Goal: Task Accomplishment & Management: Manage account settings

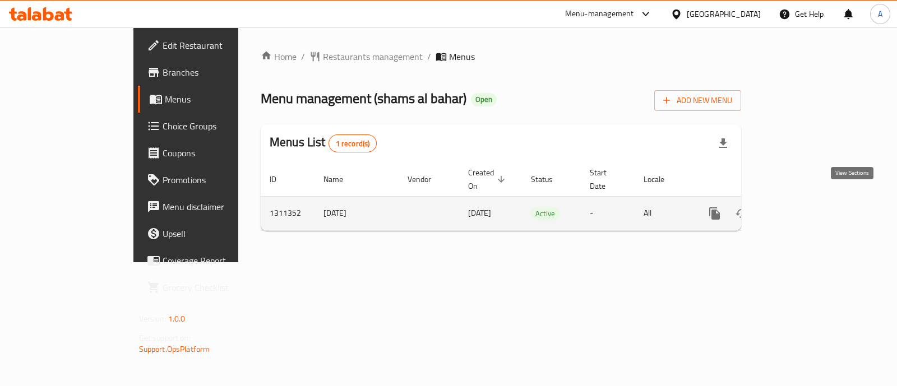
click at [809, 207] on link "enhanced table" at bounding box center [795, 213] width 27 height 27
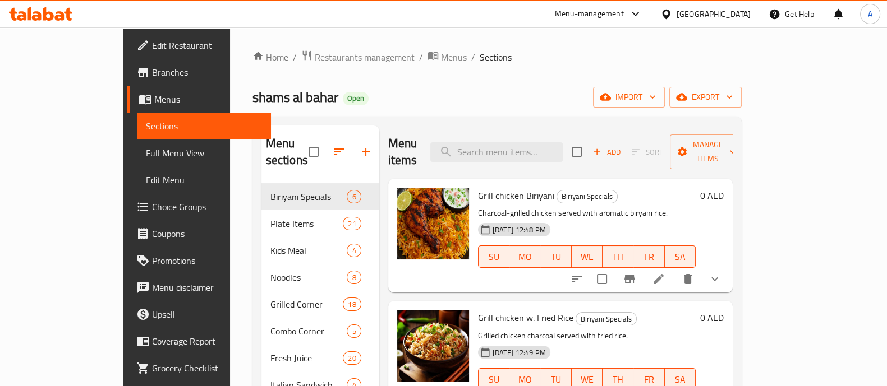
click at [544, 154] on div "Menu items Add Sort Manage items" at bounding box center [560, 152] width 344 height 53
click at [544, 151] on input "search" at bounding box center [496, 152] width 132 height 20
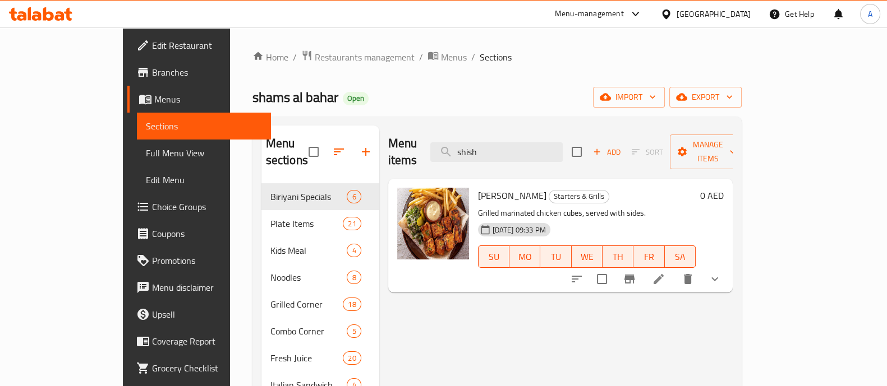
type input "shish"
click at [665, 273] on icon at bounding box center [658, 279] width 13 height 13
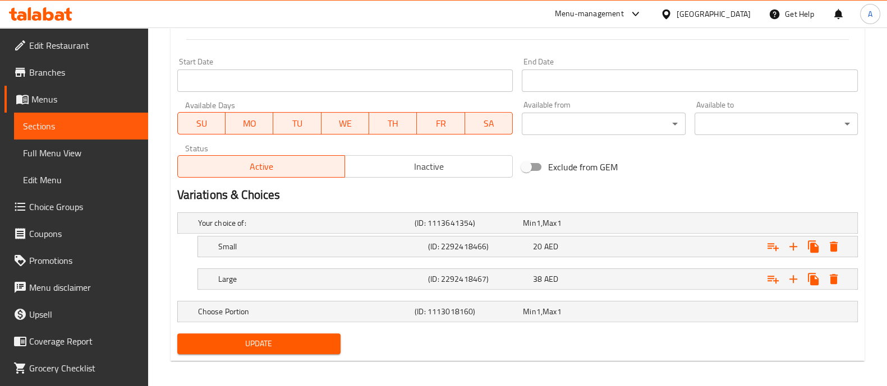
scroll to position [462, 0]
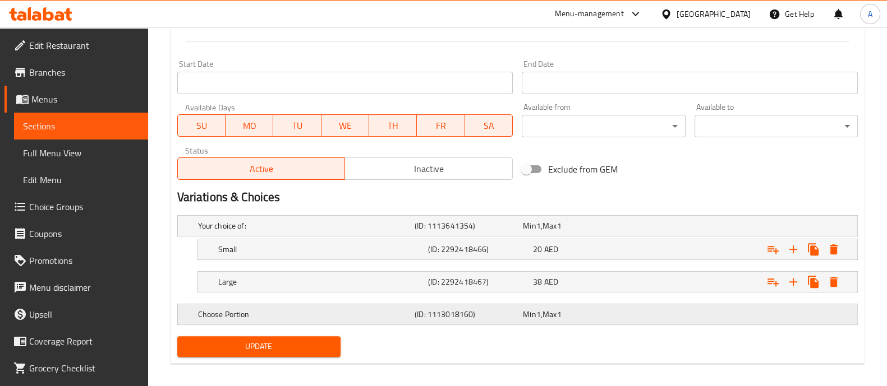
click at [507, 311] on h5 "(ID: 1113018160)" at bounding box center [466, 314] width 104 height 11
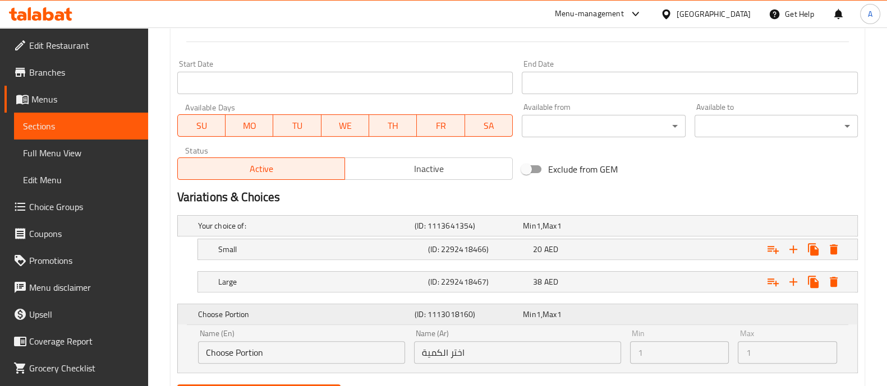
scroll to position [518, 0]
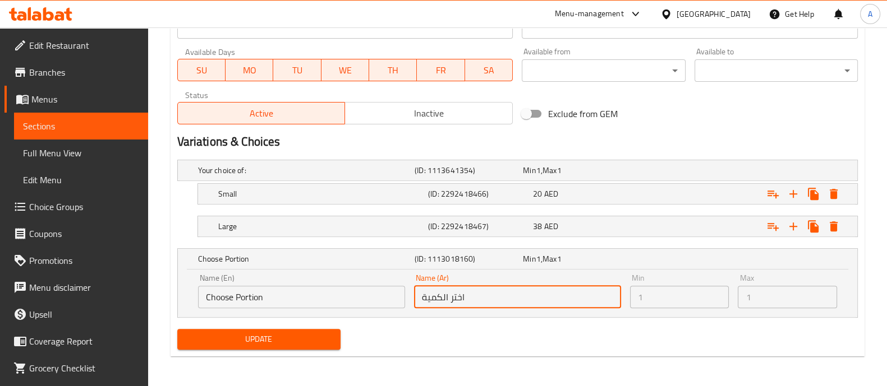
click at [463, 305] on input "اختر الكمية" at bounding box center [517, 297] width 207 height 22
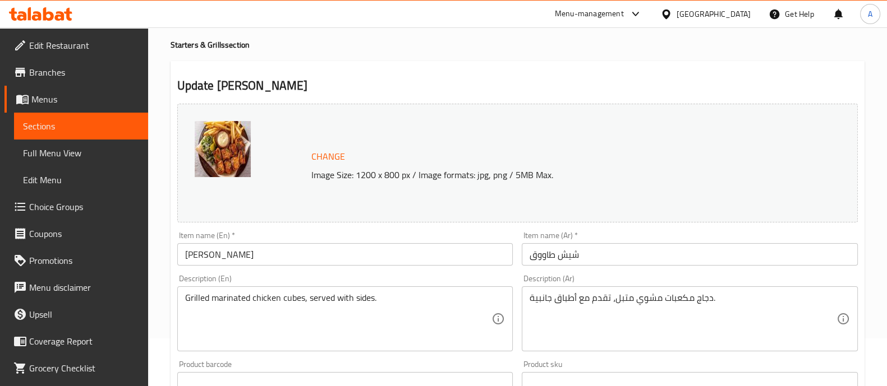
scroll to position [0, 0]
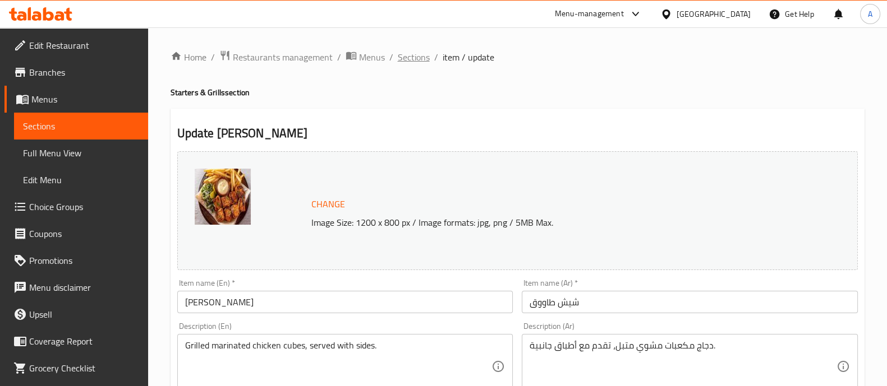
click at [412, 62] on span "Sections" at bounding box center [414, 56] width 32 height 13
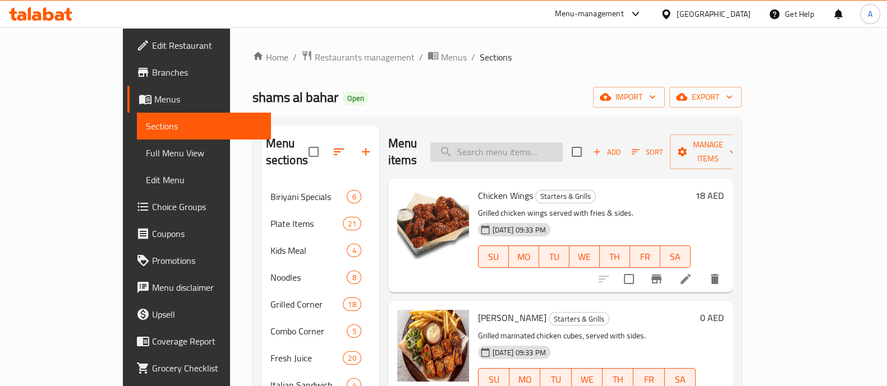
click at [549, 147] on input "search" at bounding box center [496, 152] width 132 height 20
paste input "Tikka Chicken/Mutton"
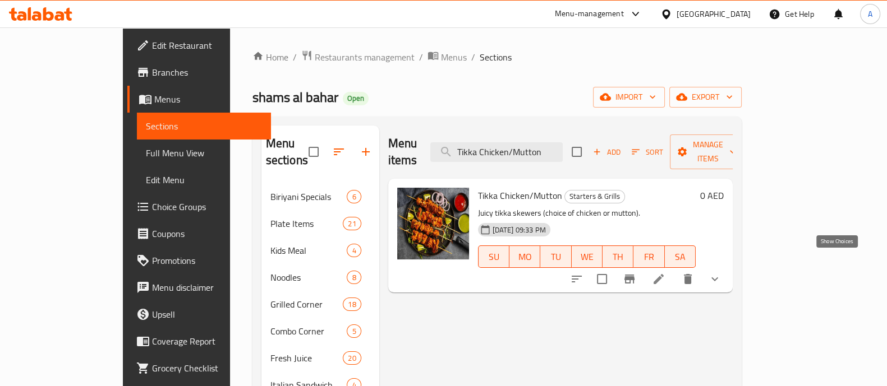
type input "Tikka Chicken/Mutton"
click at [721, 273] on icon "show more" at bounding box center [714, 279] width 13 height 13
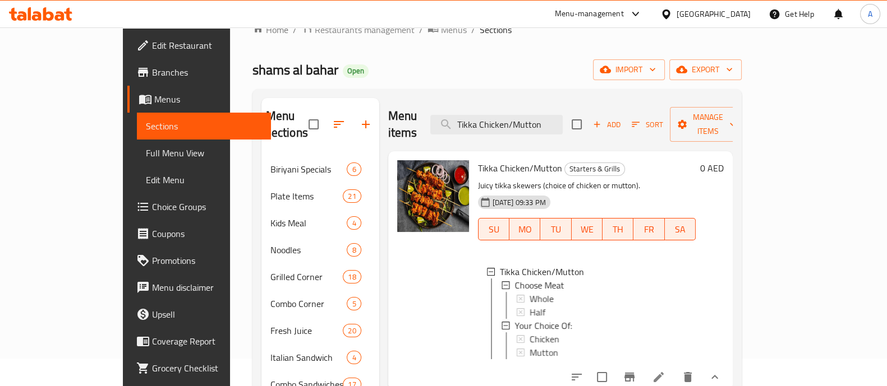
scroll to position [70, 0]
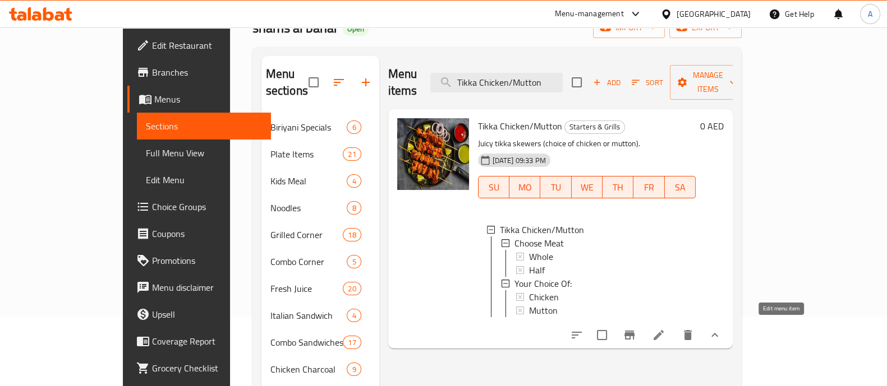
click at [663, 330] on icon at bounding box center [658, 335] width 10 height 10
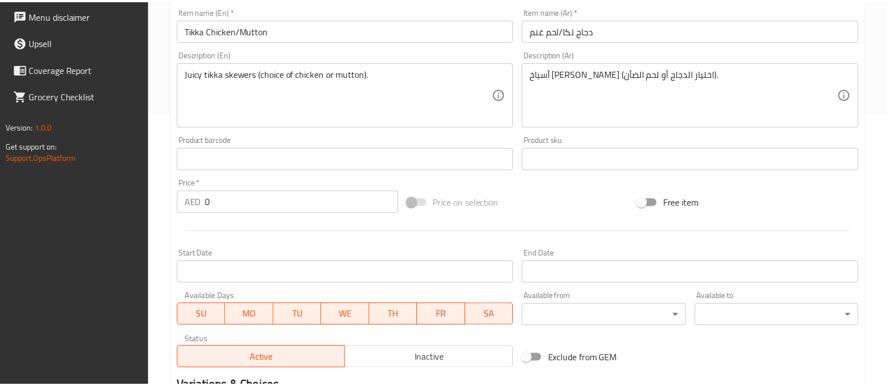
scroll to position [486, 0]
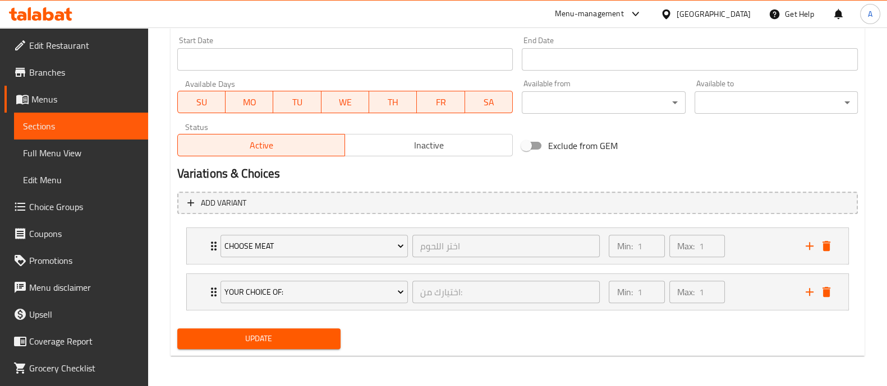
click at [387, 179] on h2 "Variations & Choices" at bounding box center [517, 173] width 680 height 17
click at [753, 284] on div "Min: 1 ​ Max: 1 ​" at bounding box center [700, 292] width 196 height 36
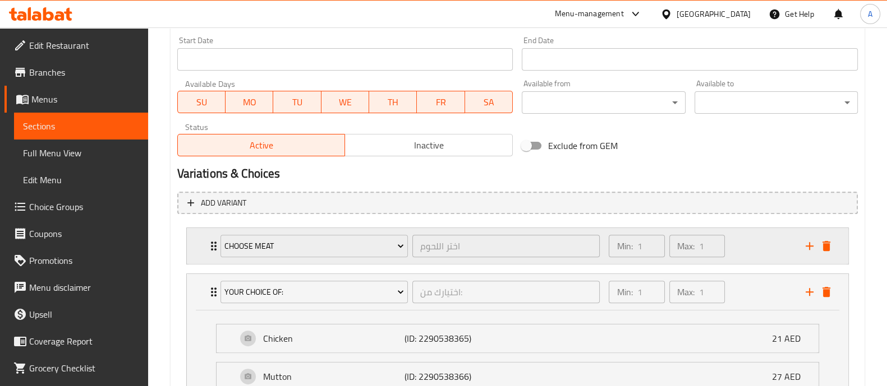
click at [744, 237] on div "Min: 1 ​ Max: 1 ​" at bounding box center [700, 246] width 196 height 36
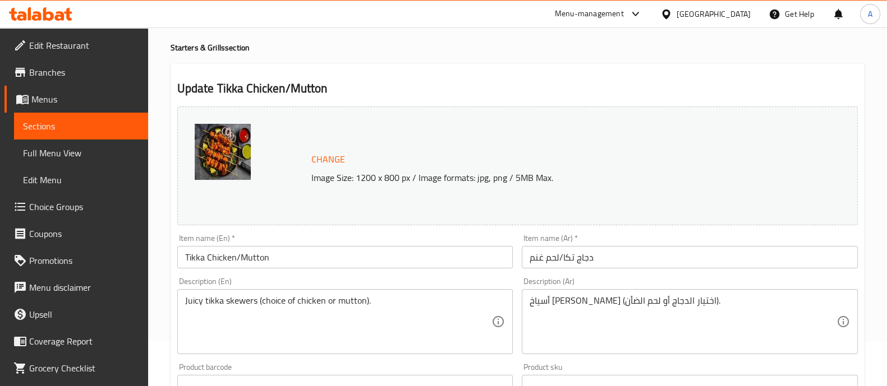
scroll to position [0, 0]
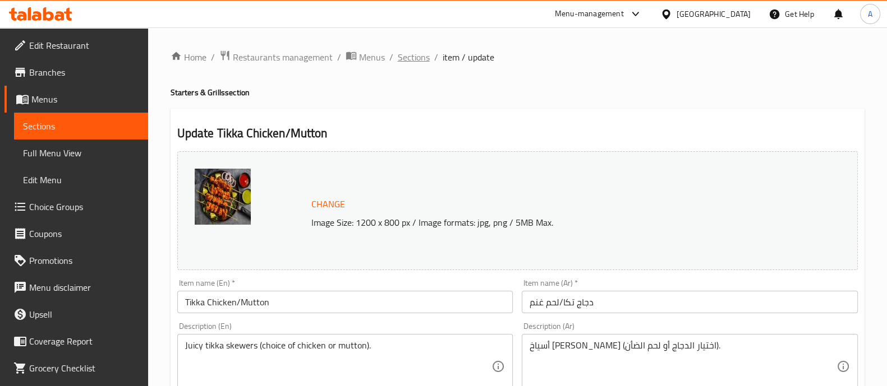
click at [415, 50] on span "Sections" at bounding box center [414, 56] width 32 height 13
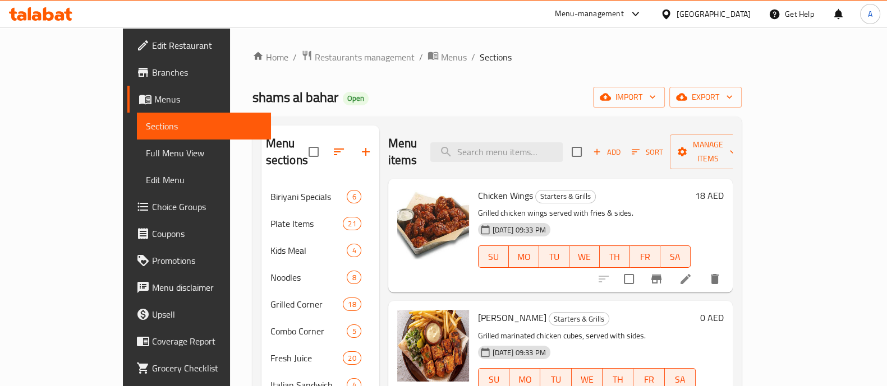
click at [579, 160] on div "Menu items Add Sort Manage items" at bounding box center [560, 152] width 344 height 53
click at [562, 149] on input "search" at bounding box center [496, 152] width 132 height 20
paste input "Chili Chicken Gravy/Dry"
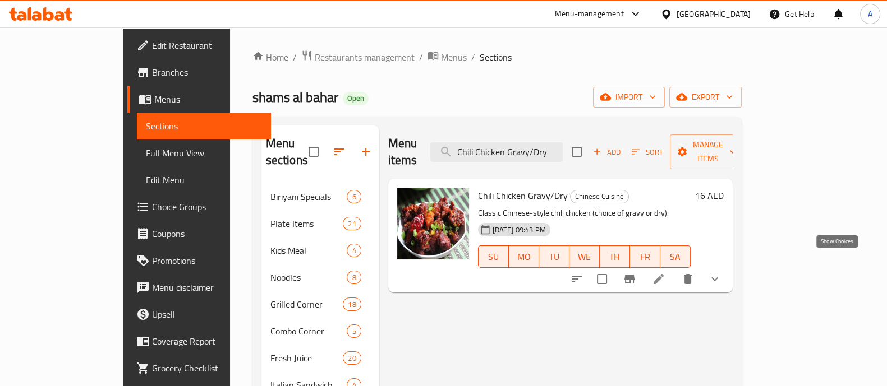
click at [721, 273] on icon "show more" at bounding box center [714, 279] width 13 height 13
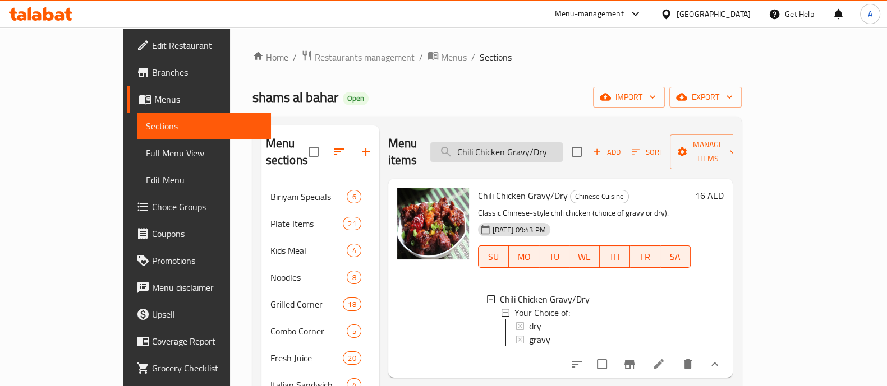
click at [562, 142] on input "Chili Chicken Gravy/Dry" at bounding box center [496, 152] width 132 height 20
paste input "[PERSON_NAME]"
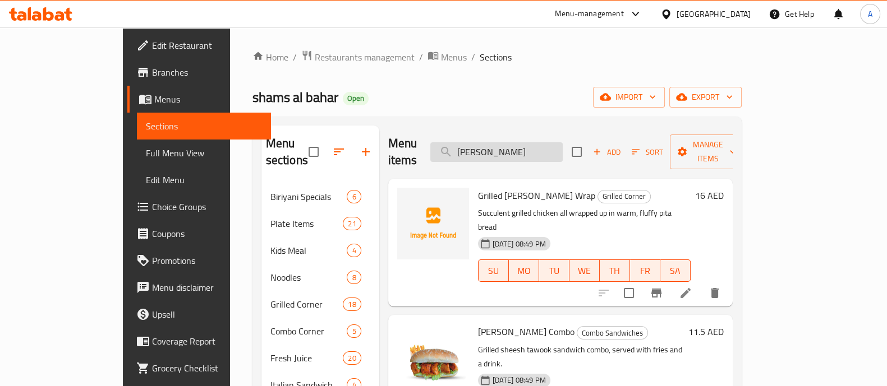
click at [562, 142] on input "[PERSON_NAME]" at bounding box center [496, 152] width 132 height 20
type input "S"
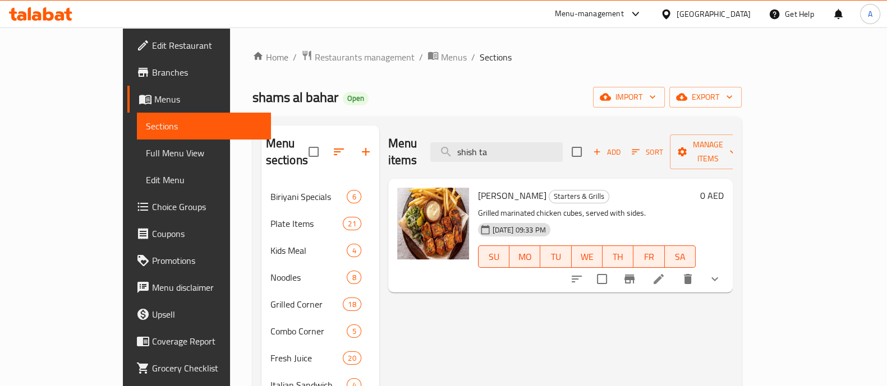
type input "shish ta"
click at [663, 274] on icon at bounding box center [658, 279] width 10 height 10
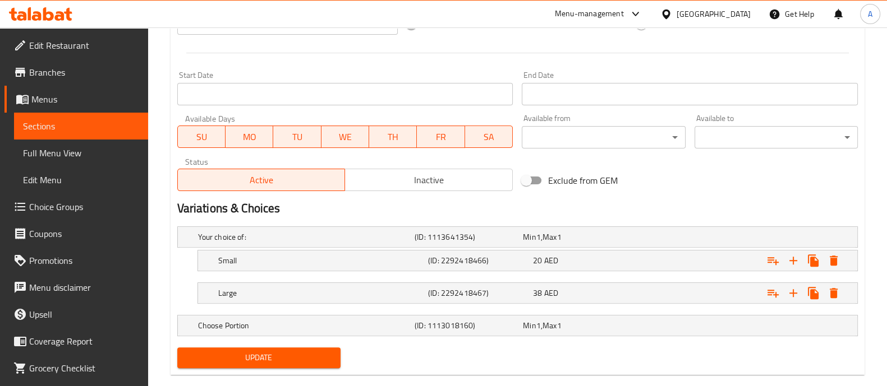
scroll to position [469, 0]
